Goal: Task Accomplishment & Management: Use online tool/utility

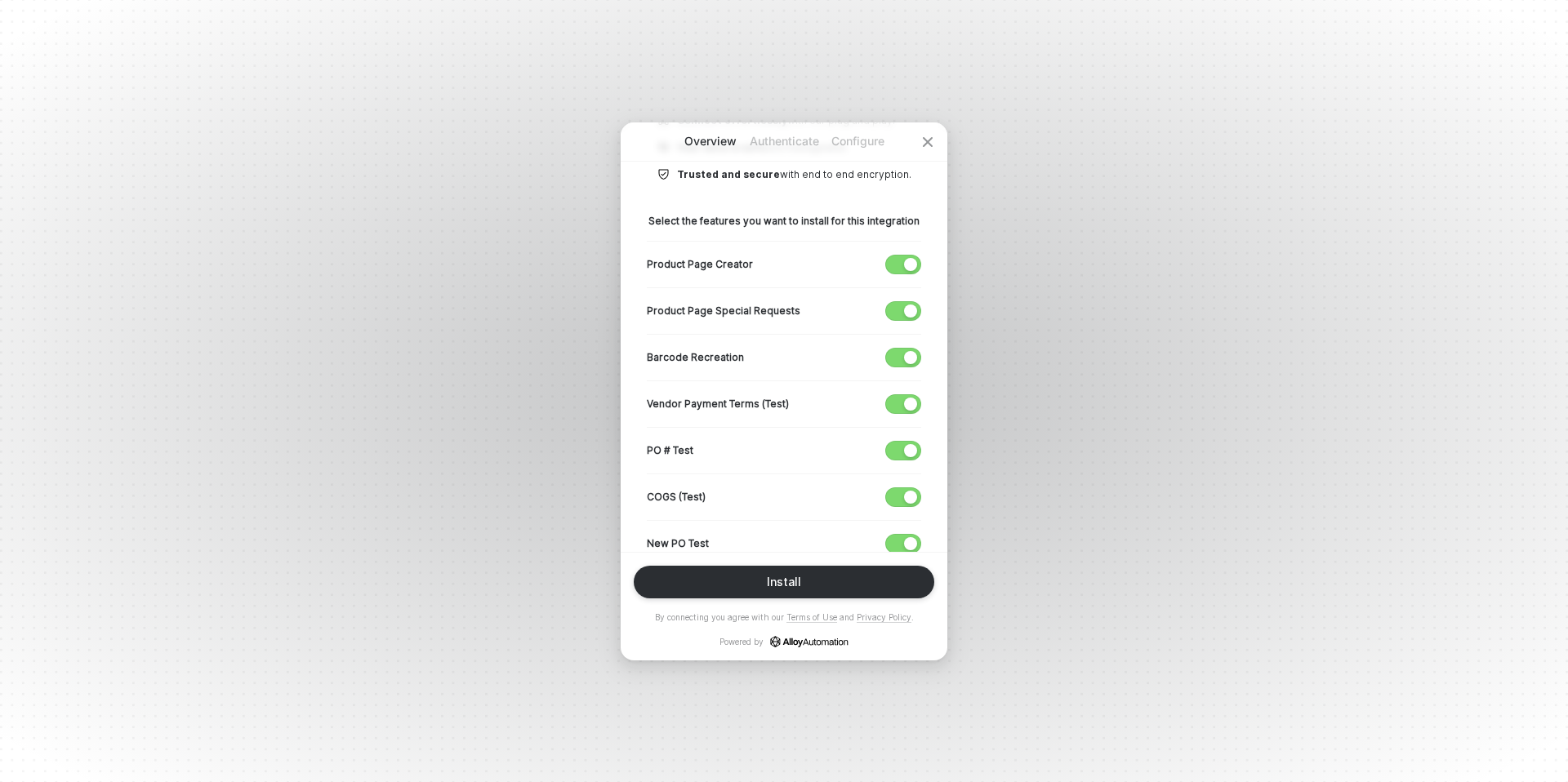
scroll to position [246, 0]
click at [904, 352] on button "button" at bounding box center [903, 356] width 36 height 20
click at [911, 405] on div "button" at bounding box center [910, 403] width 13 height 13
click at [911, 439] on button "button" at bounding box center [903, 449] width 36 height 20
click at [903, 495] on button "button" at bounding box center [903, 495] width 36 height 20
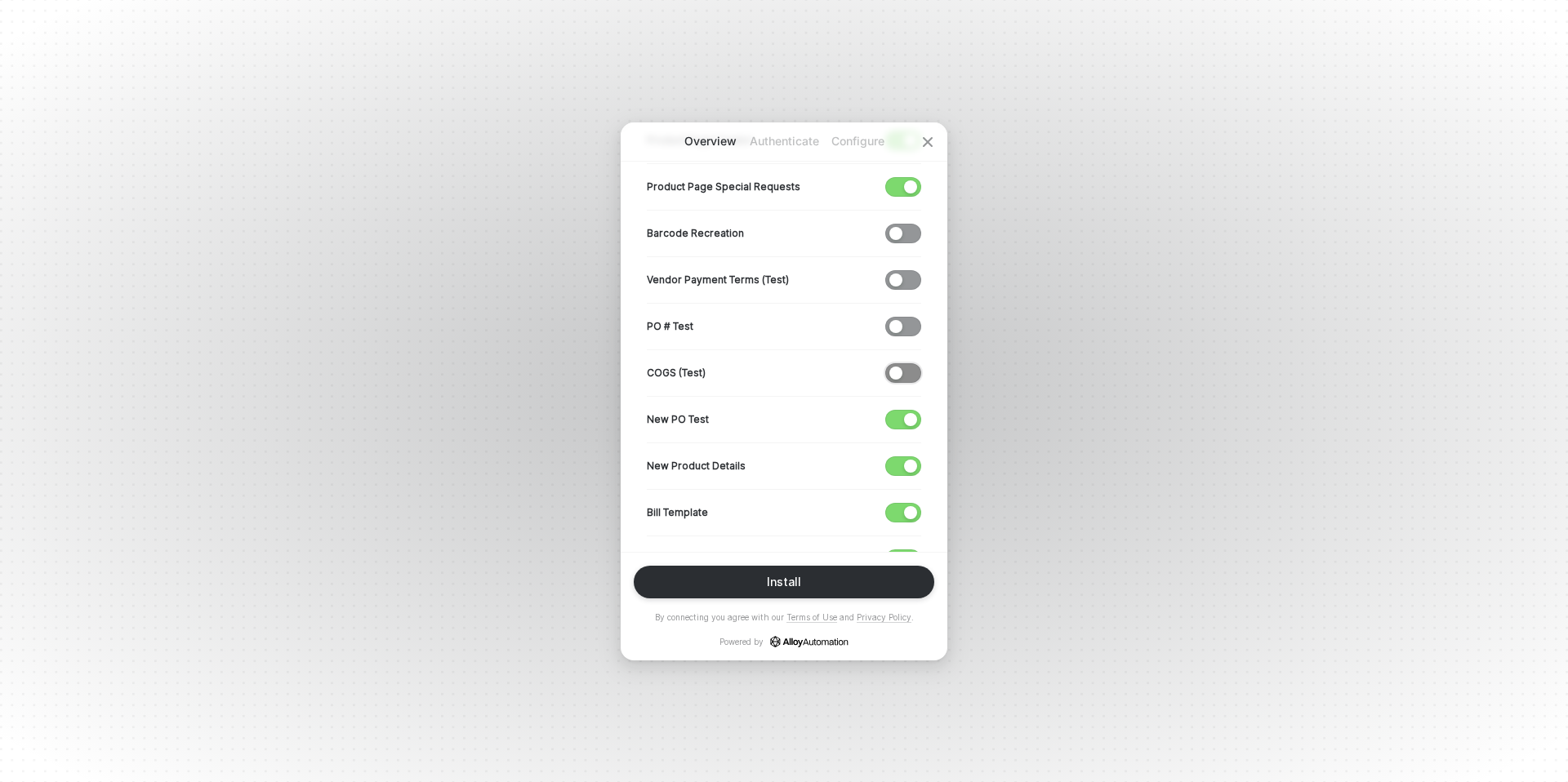
scroll to position [372, 0]
click at [909, 430] on div "New PO Test" at bounding box center [784, 416] width 274 height 47
click at [909, 420] on div "button" at bounding box center [910, 417] width 13 height 13
click at [909, 450] on div "New Product Details" at bounding box center [784, 463] width 274 height 47
click at [909, 465] on div "button" at bounding box center [910, 464] width 13 height 13
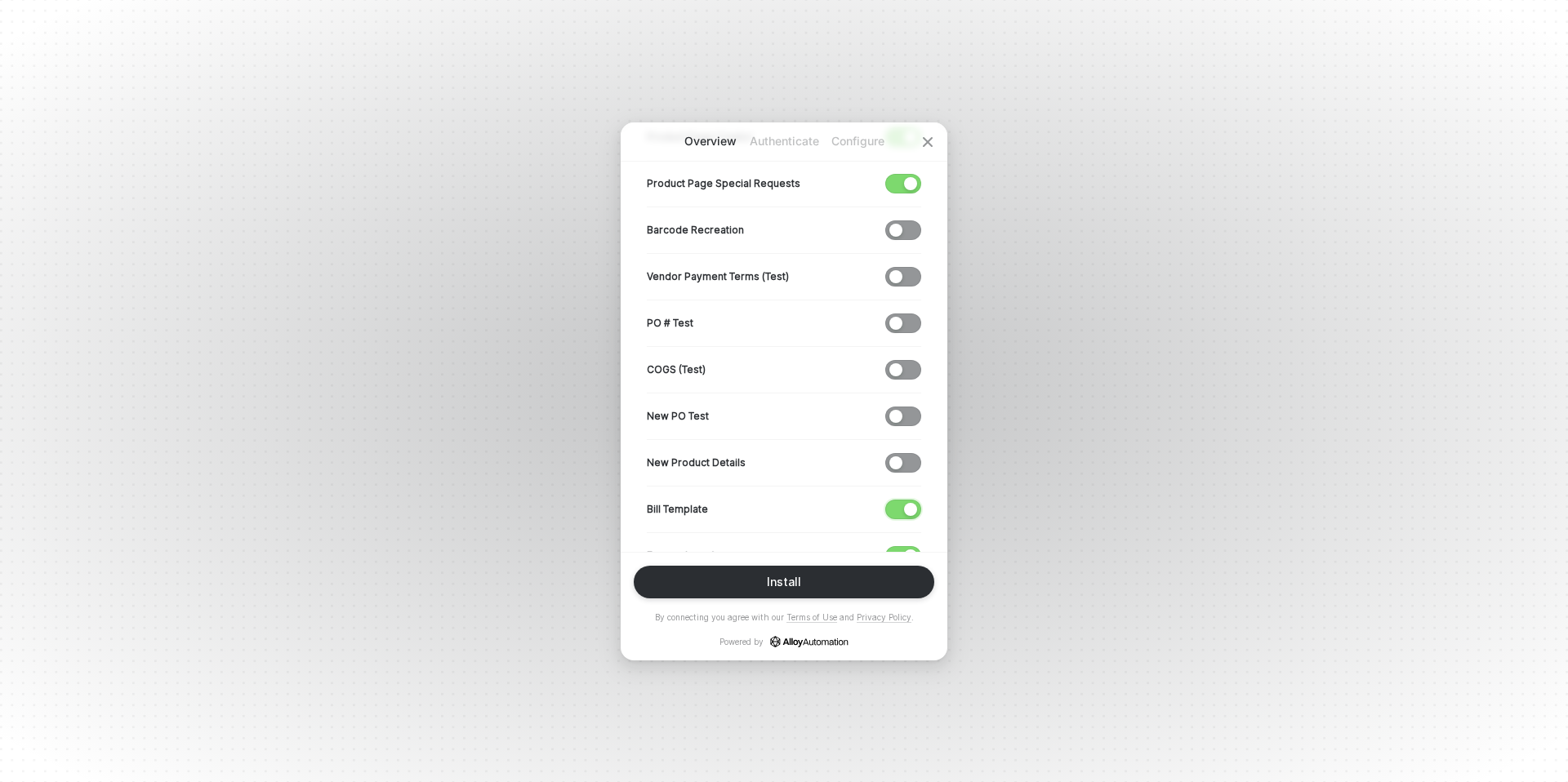
click at [909, 516] on span "button" at bounding box center [899, 509] width 27 height 18
click at [899, 419] on span "button" at bounding box center [899, 416] width 27 height 18
click at [899, 457] on span "button" at bounding box center [899, 463] width 27 height 18
click at [899, 505] on span "button" at bounding box center [899, 509] width 27 height 18
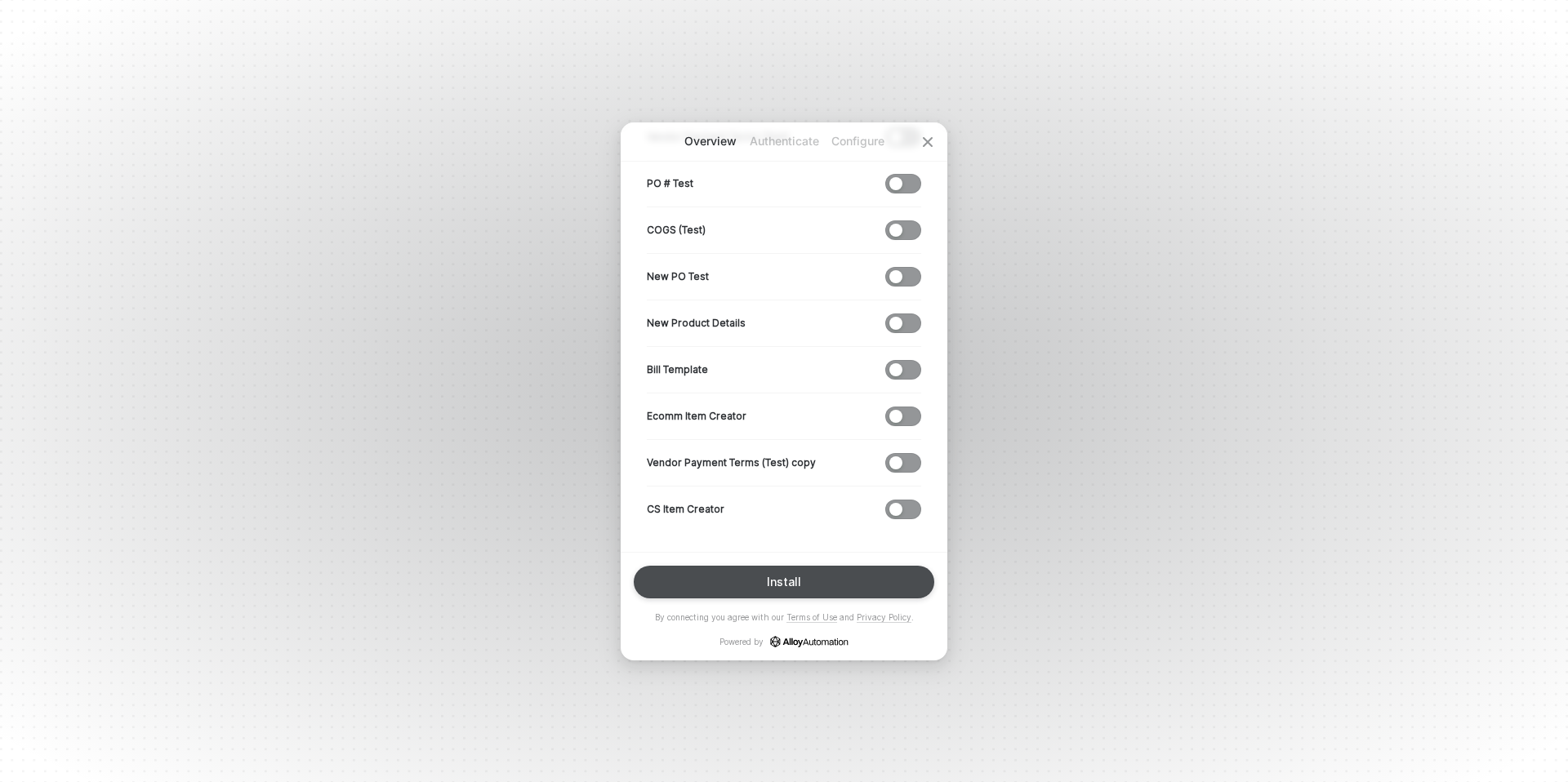
click at [861, 587] on button "Install" at bounding box center [784, 582] width 301 height 33
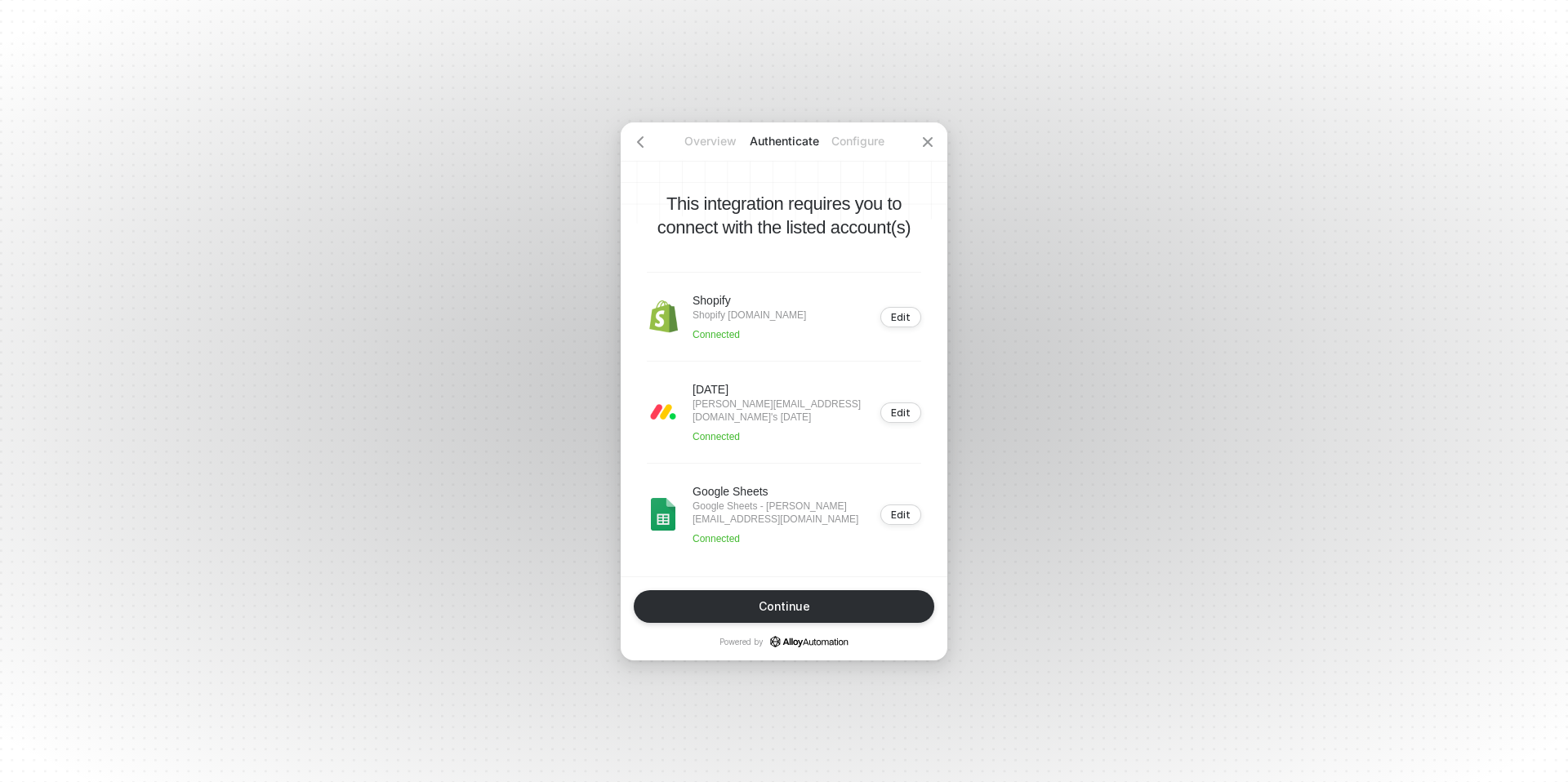
scroll to position [2, 0]
click at [851, 610] on button "Continue" at bounding box center [784, 607] width 301 height 33
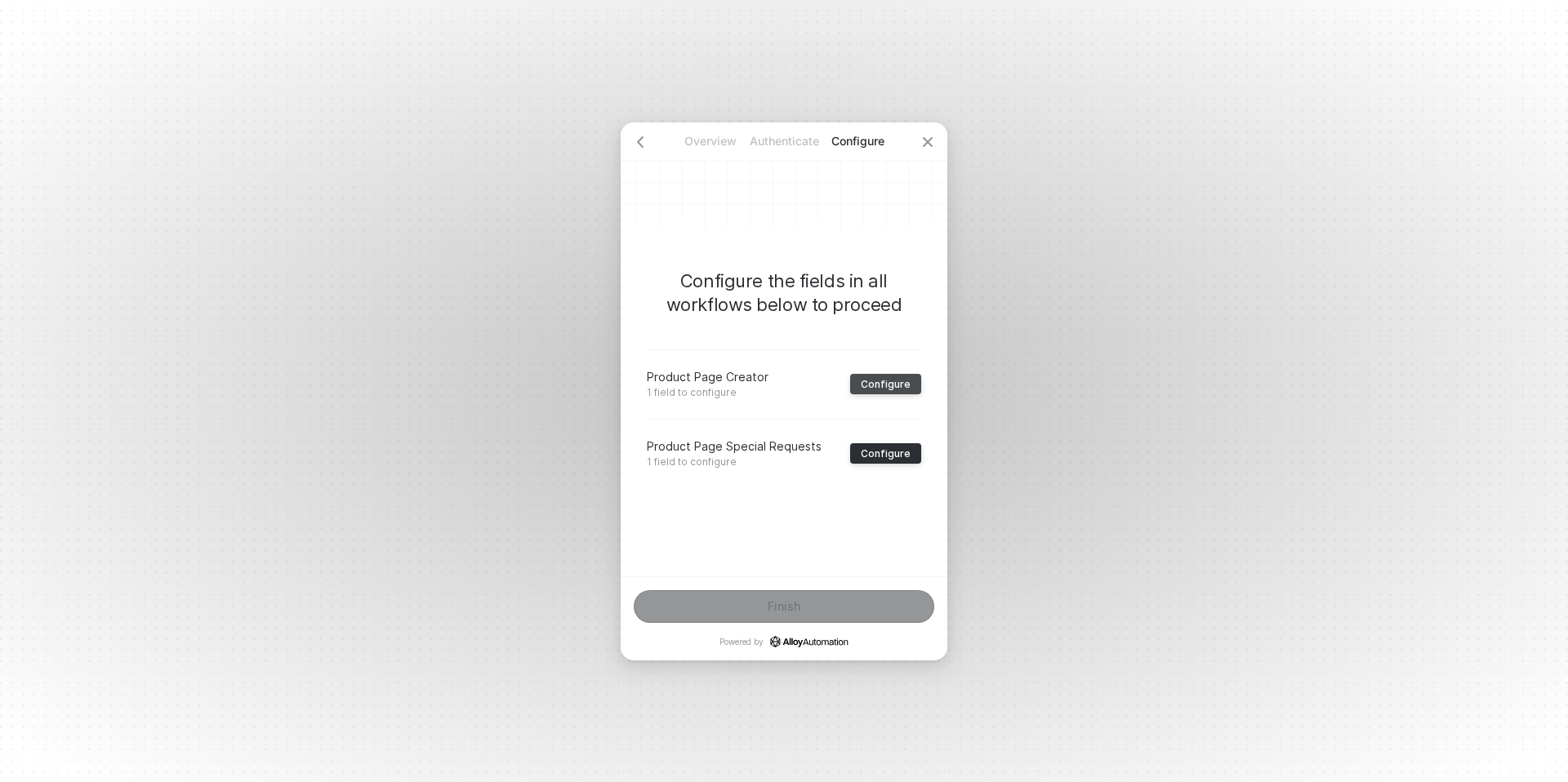
click at [886, 388] on div "Configure" at bounding box center [885, 384] width 50 height 12
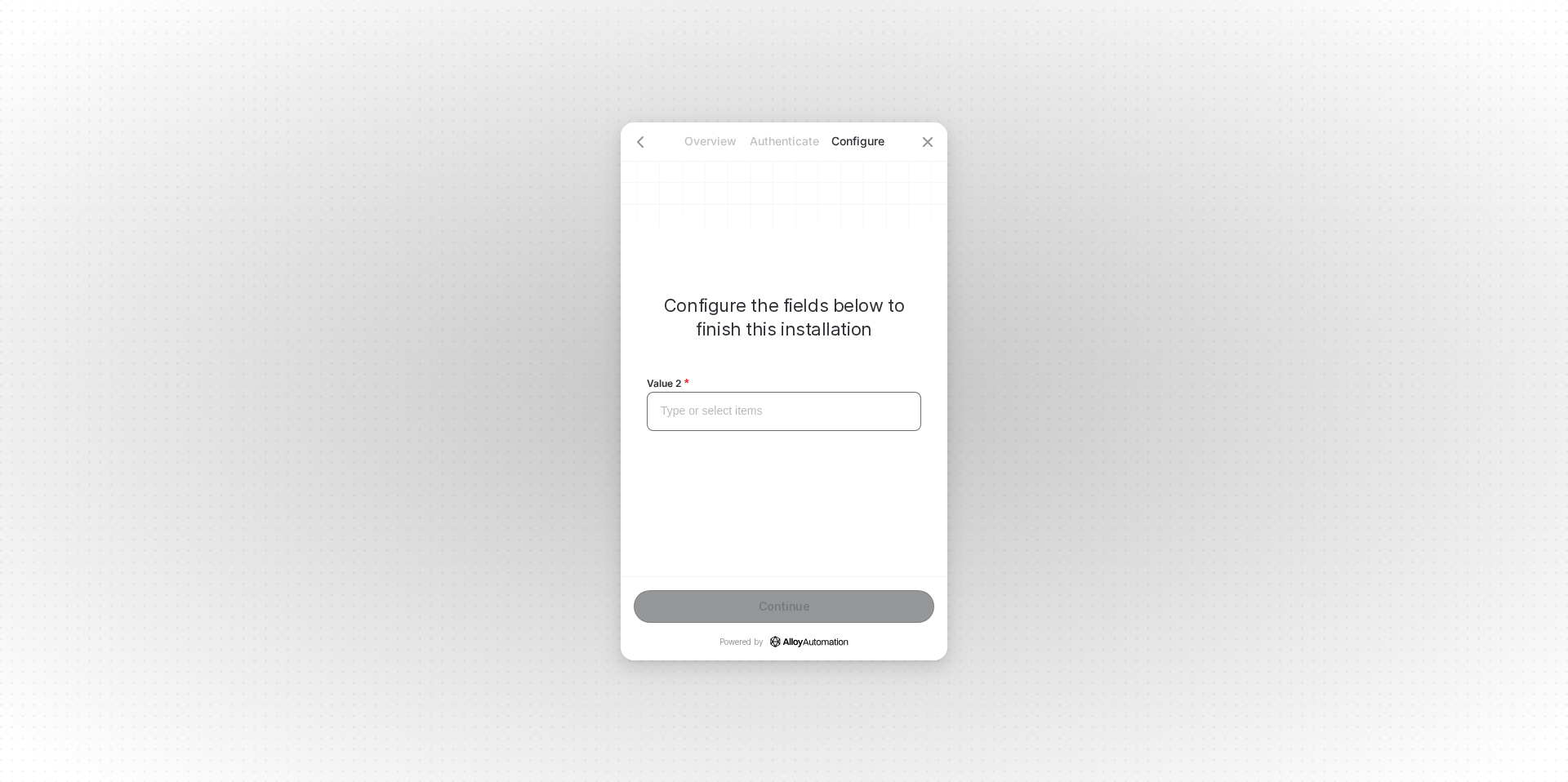
click at [776, 412] on div "Type or select items ﻿" at bounding box center [784, 411] width 246 height 14
click at [717, 612] on button "Continue" at bounding box center [784, 607] width 301 height 33
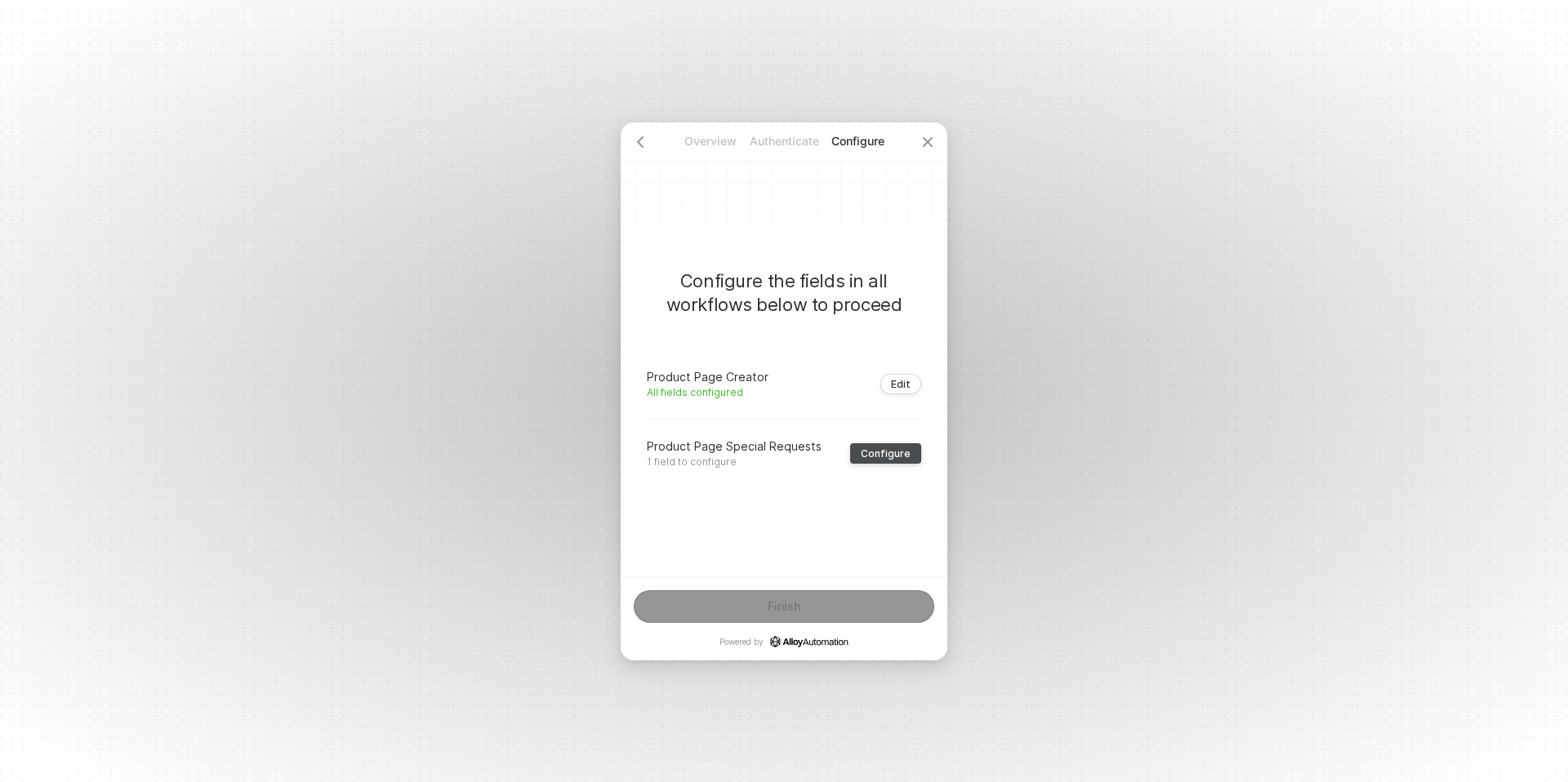
click at [879, 457] on div "Configure" at bounding box center [885, 453] width 50 height 12
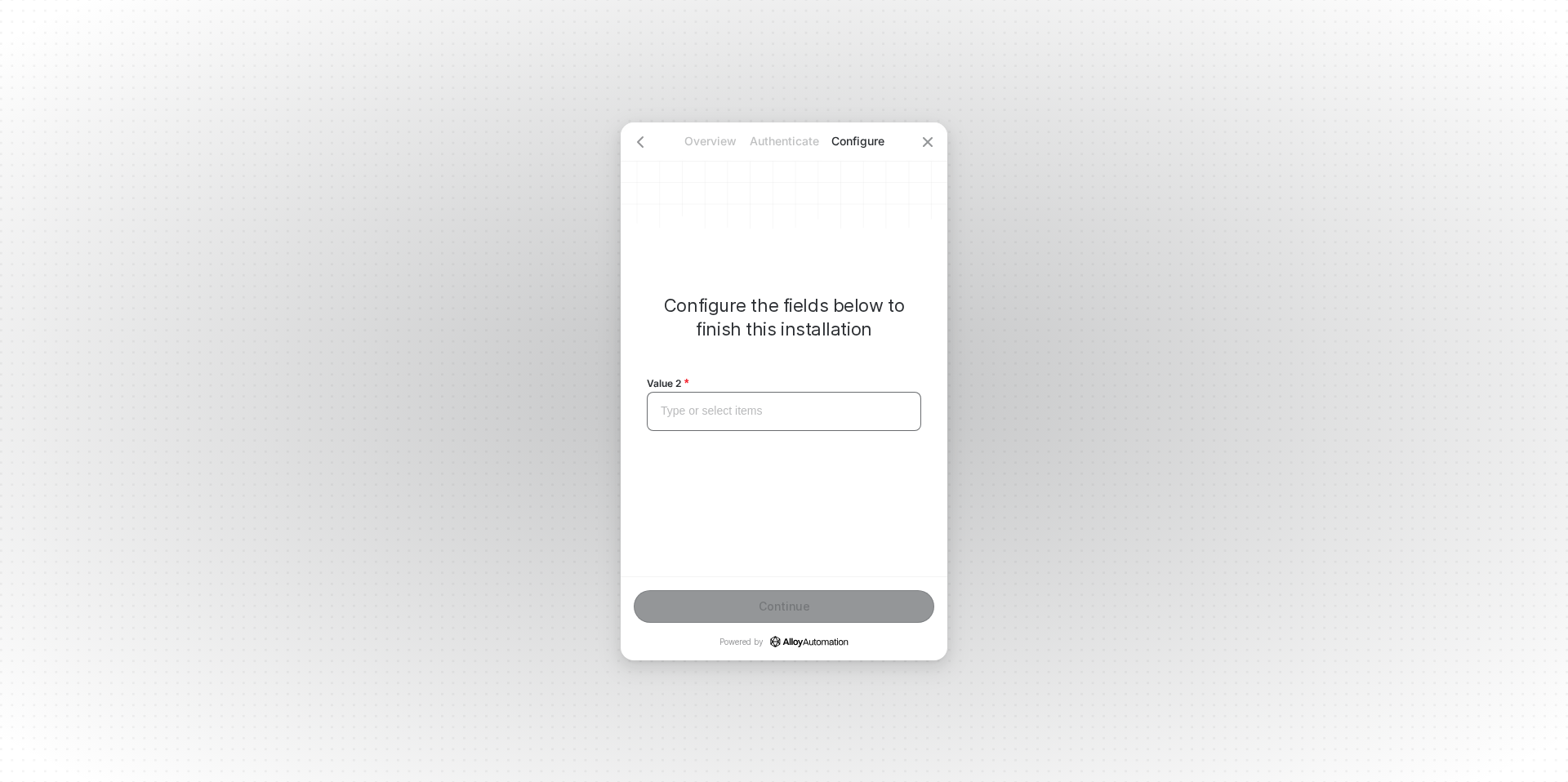
click at [745, 411] on div "Type or select items ﻿" at bounding box center [784, 411] width 246 height 14
click at [725, 612] on button "Continue" at bounding box center [784, 607] width 301 height 33
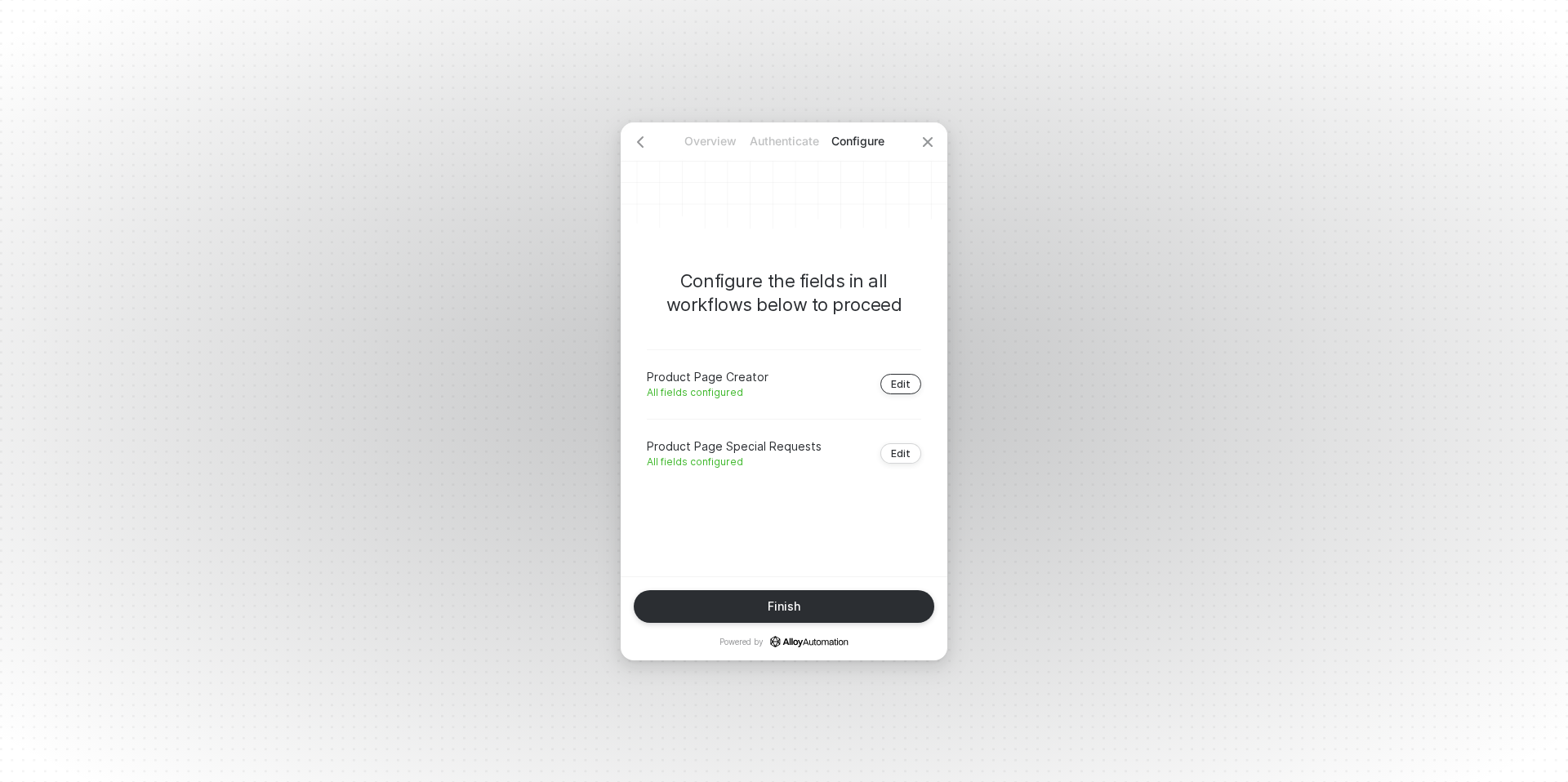
click at [899, 384] on div "Edit" at bounding box center [900, 384] width 20 height 12
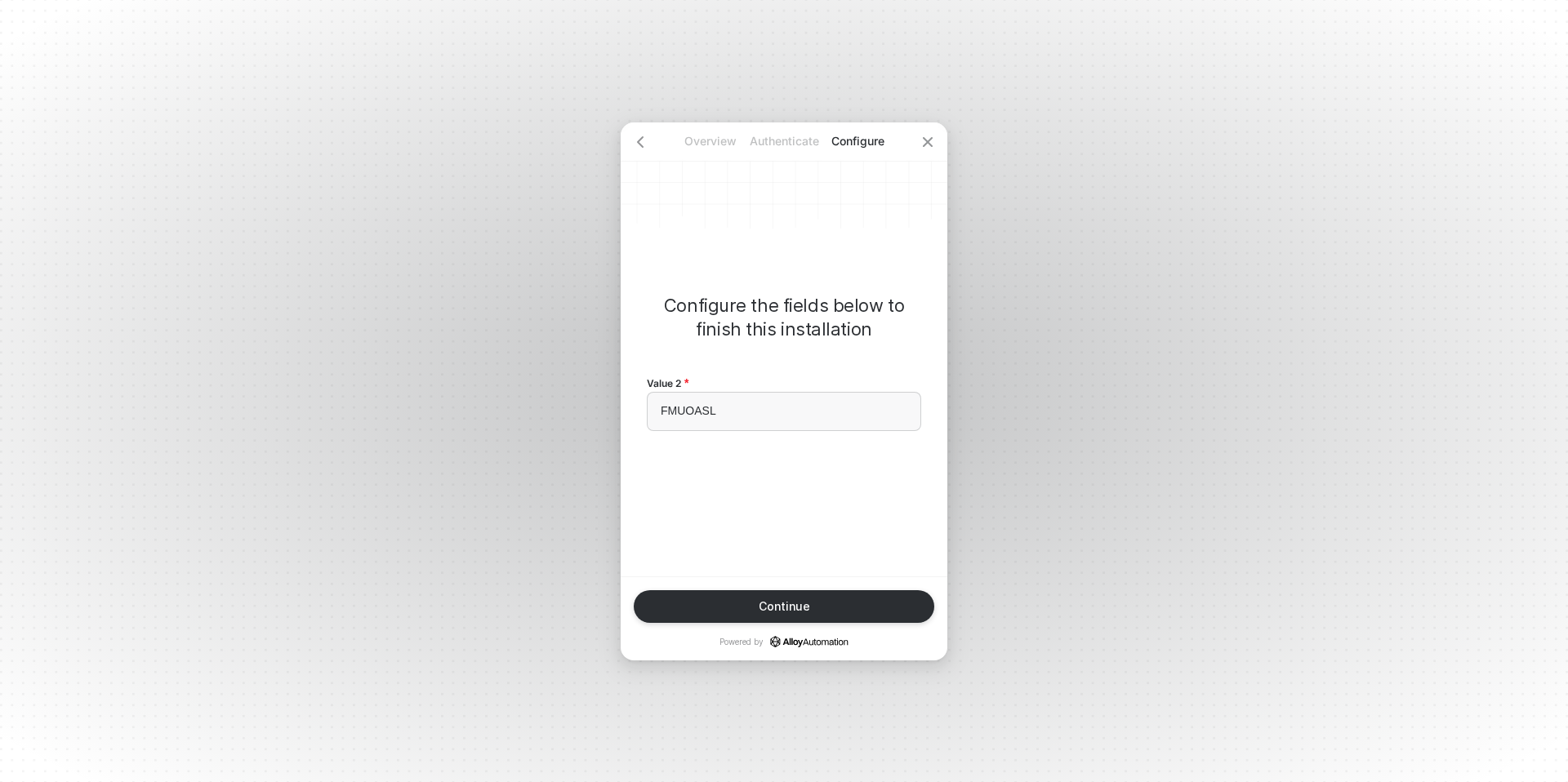
click at [802, 589] on div "Continue Powered by" at bounding box center [784, 619] width 327 height 84
click at [802, 611] on div "Continue" at bounding box center [784, 607] width 52 height 13
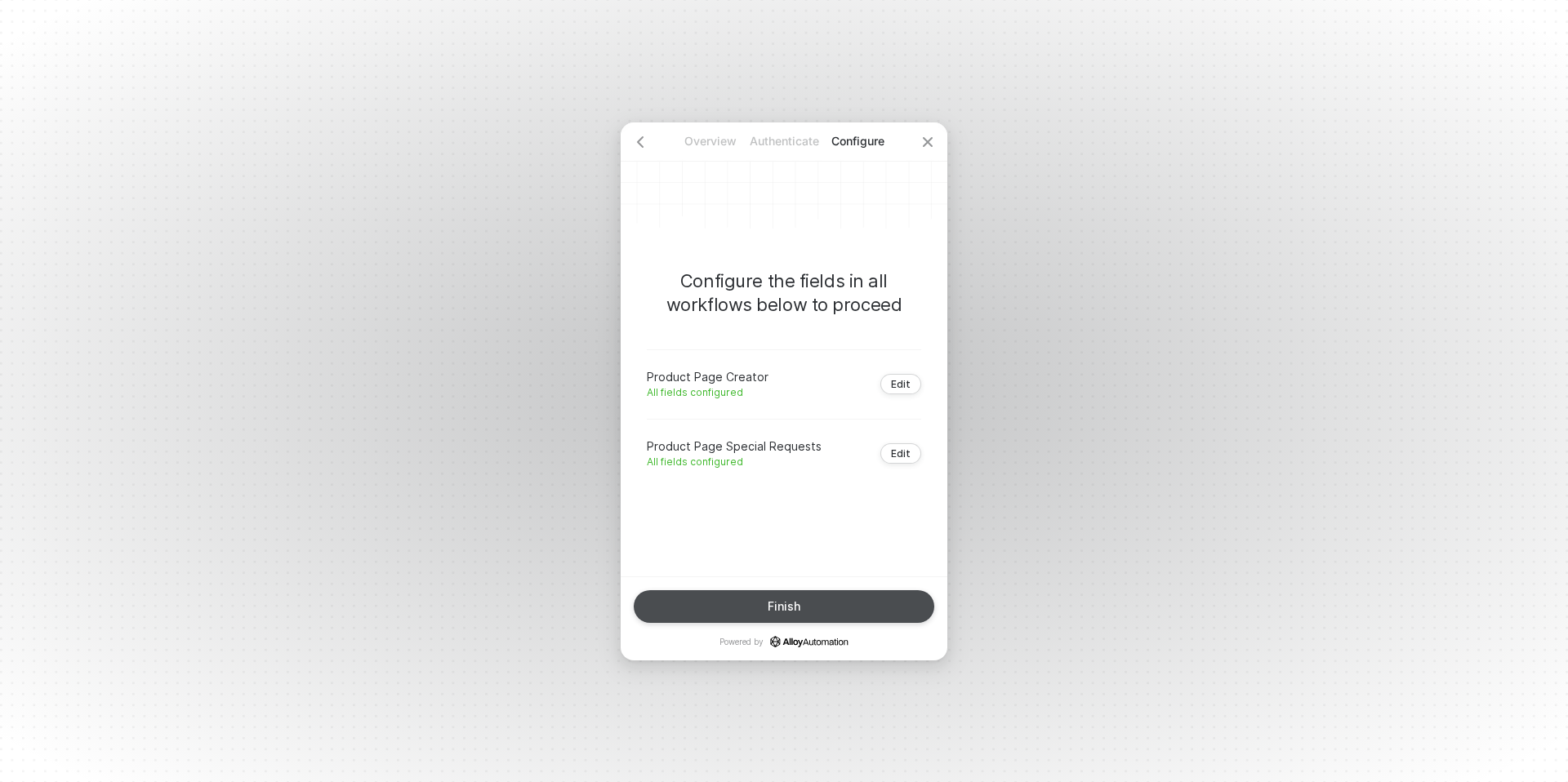
click at [802, 611] on button "Finish" at bounding box center [784, 607] width 301 height 33
